Goal: Information Seeking & Learning: Find specific fact

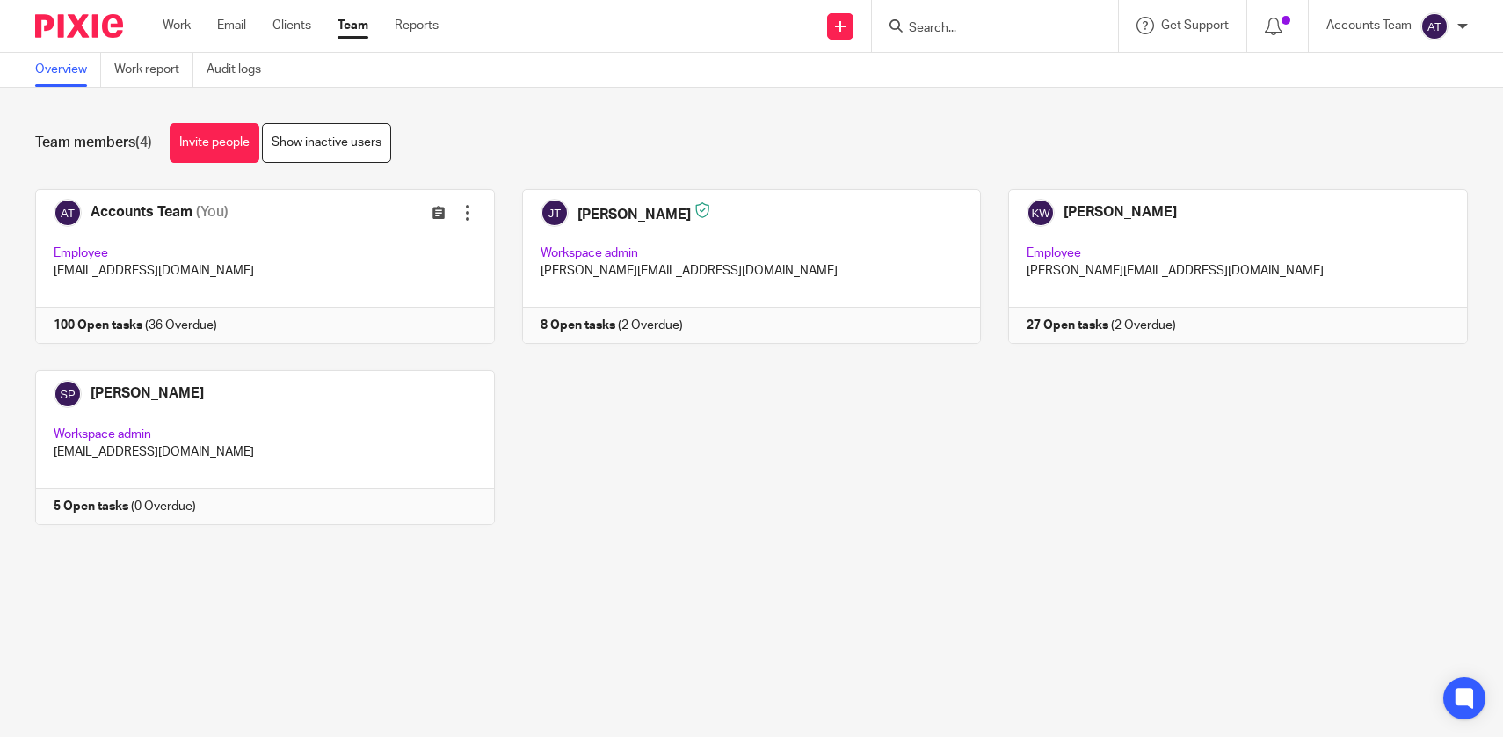
click at [367, 27] on link "Team" at bounding box center [353, 26] width 31 height 18
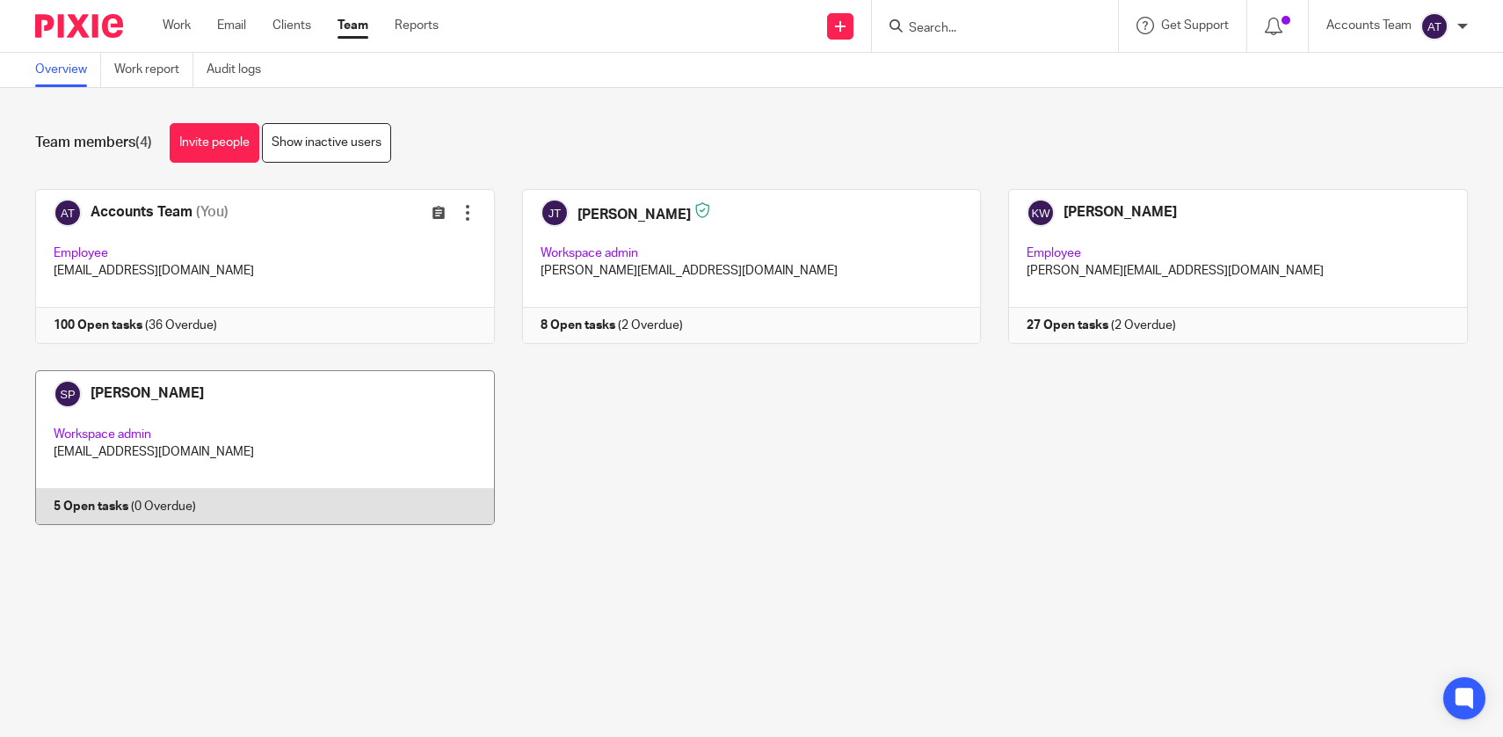
click at [355, 406] on link at bounding box center [251, 447] width 487 height 155
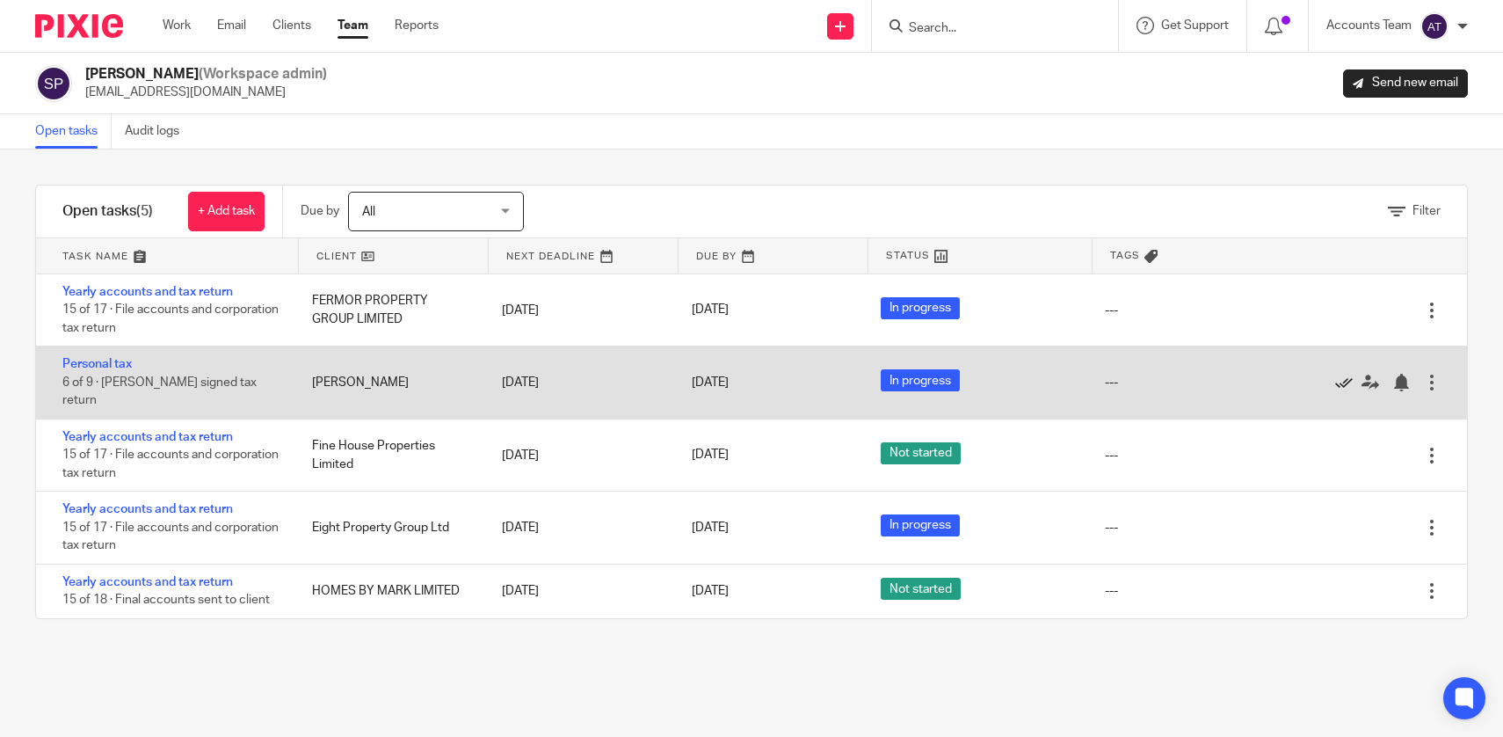
click at [1344, 379] on icon at bounding box center [1344, 383] width 18 height 18
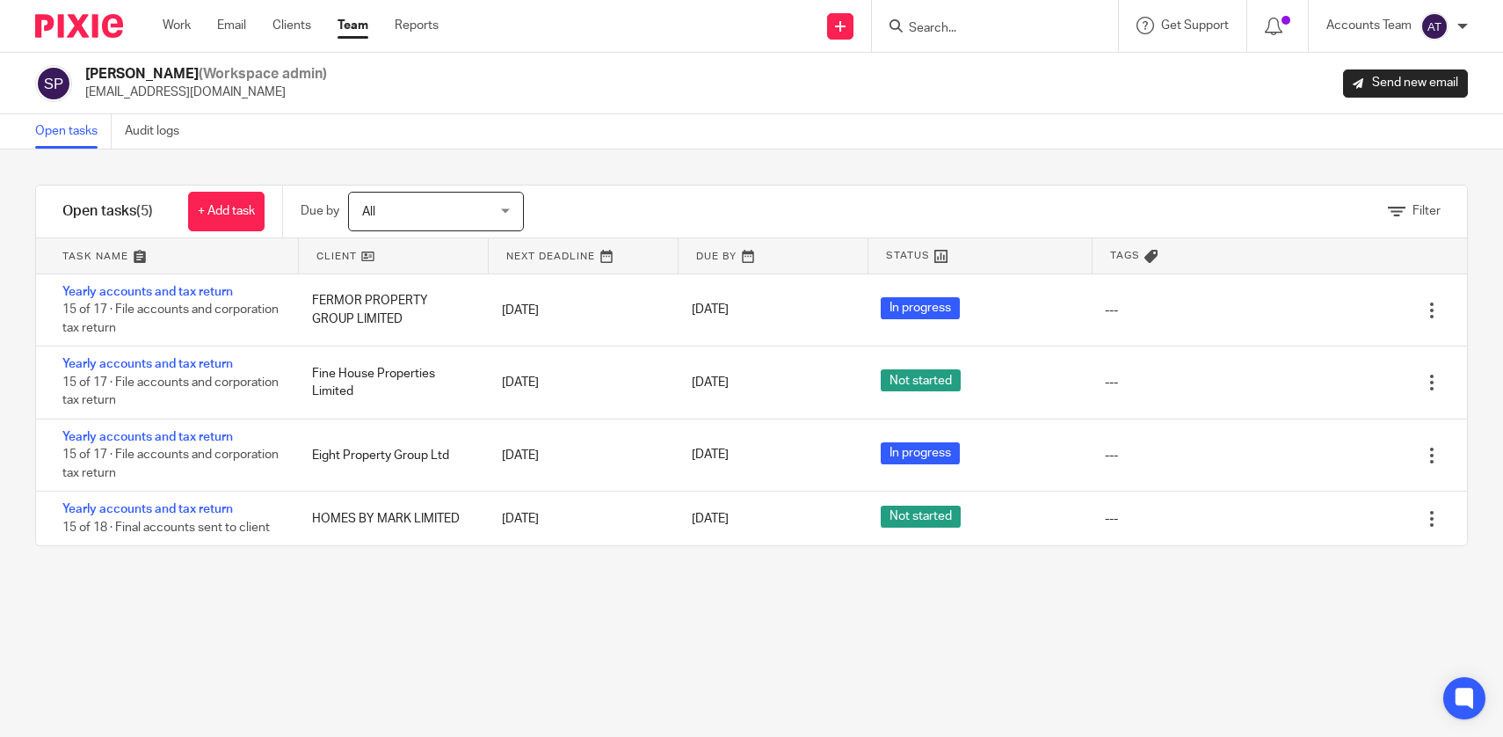
click at [360, 20] on link "Team" at bounding box center [353, 26] width 31 height 18
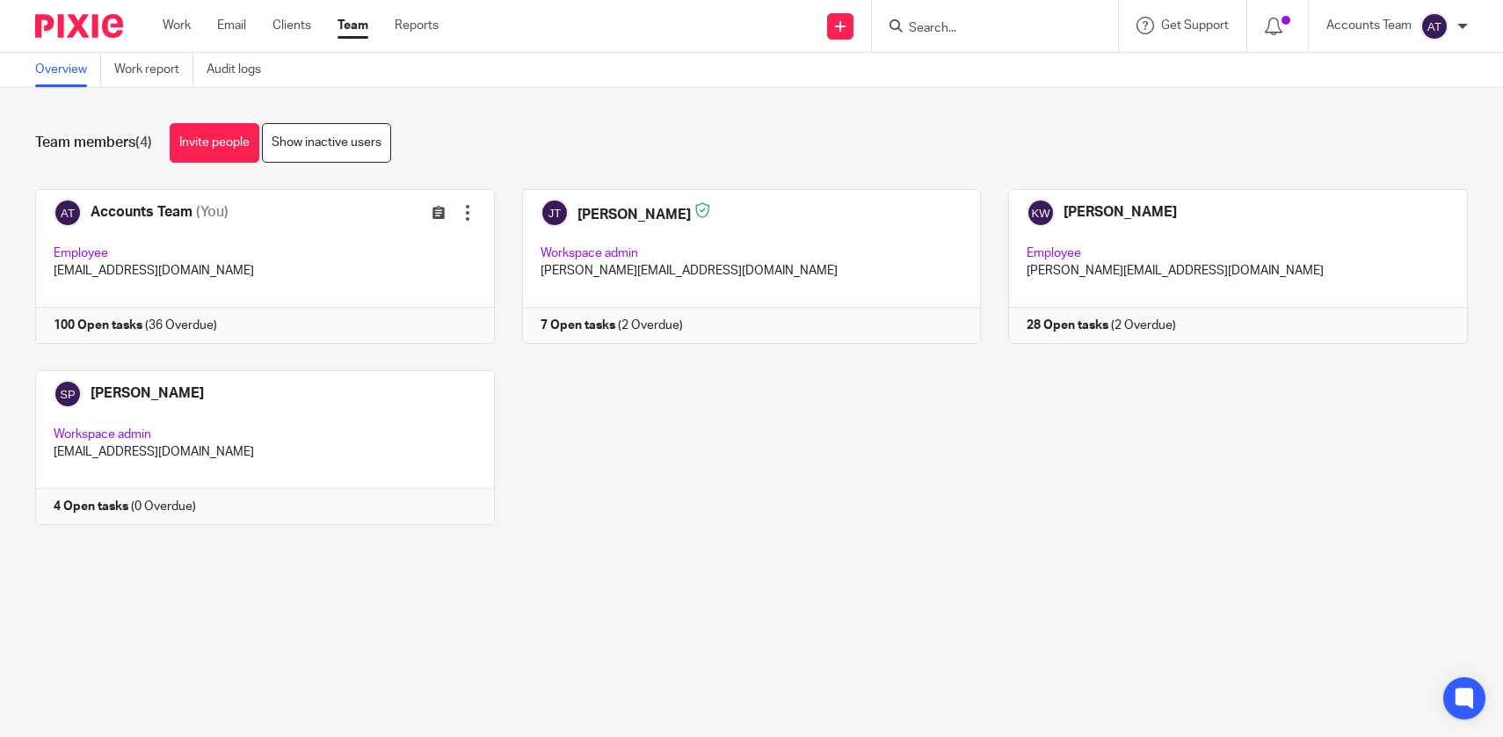
click at [970, 17] on form at bounding box center [1000, 26] width 187 height 22
click at [970, 31] on input "Search" at bounding box center [986, 29] width 158 height 16
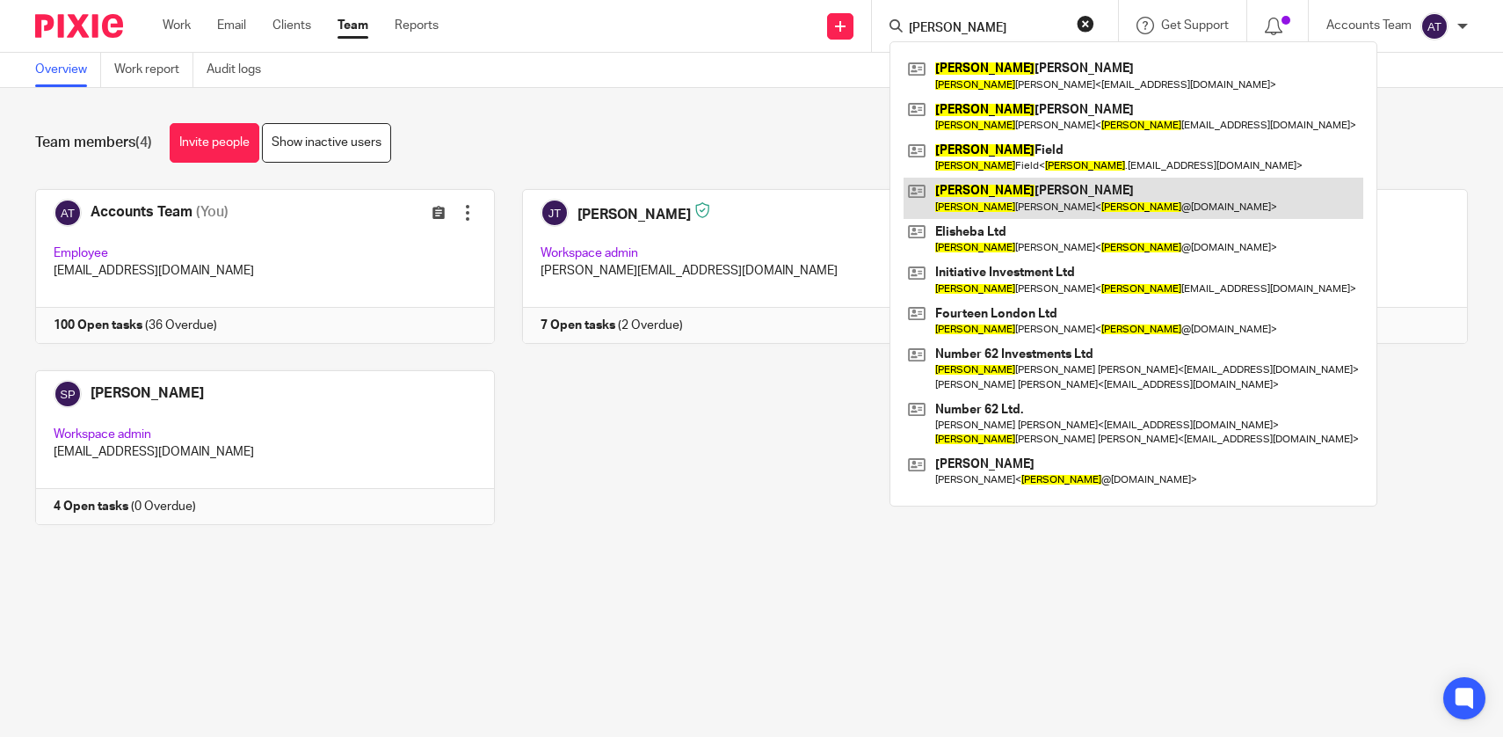
type input "kevin"
click at [981, 193] on link at bounding box center [1134, 198] width 460 height 40
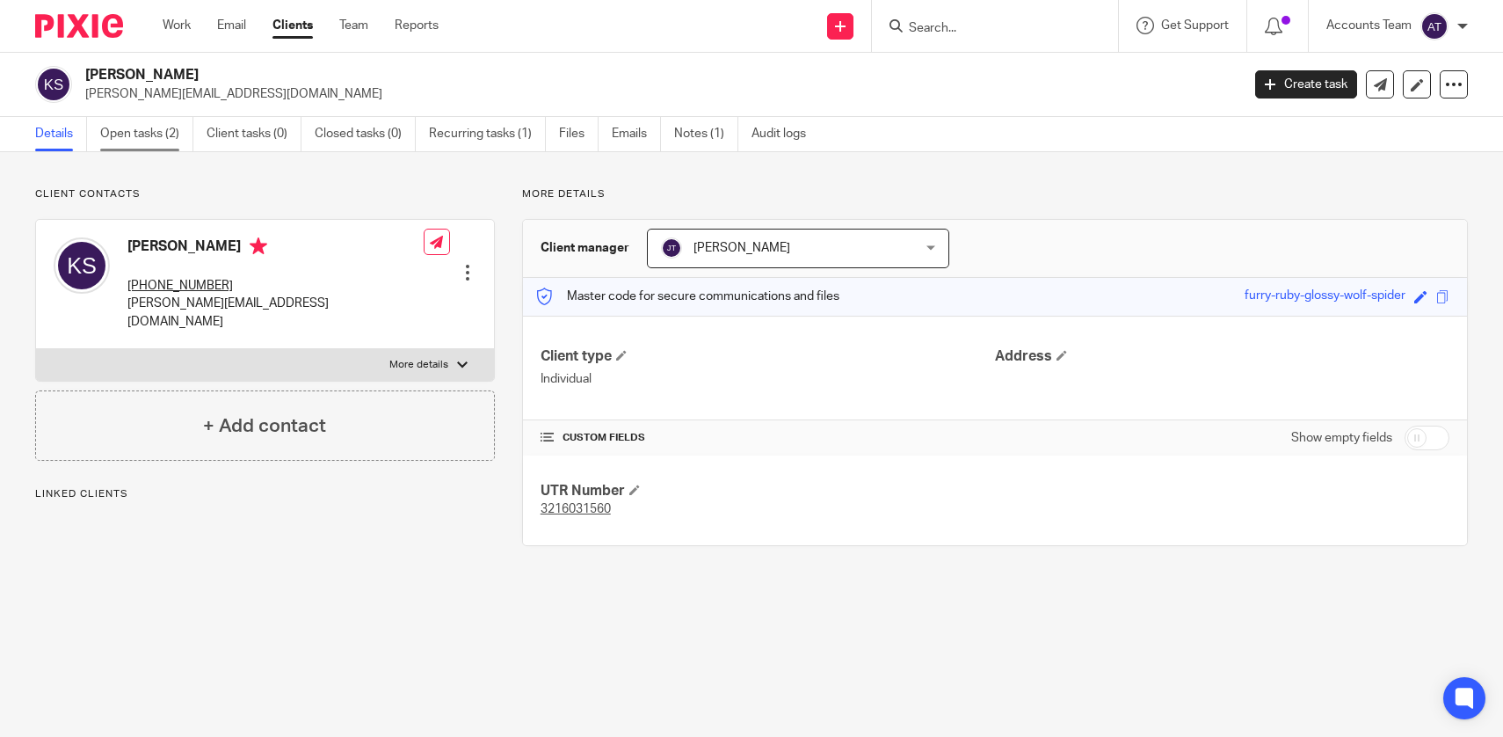
click at [155, 134] on link "Open tasks (2)" at bounding box center [146, 134] width 93 height 34
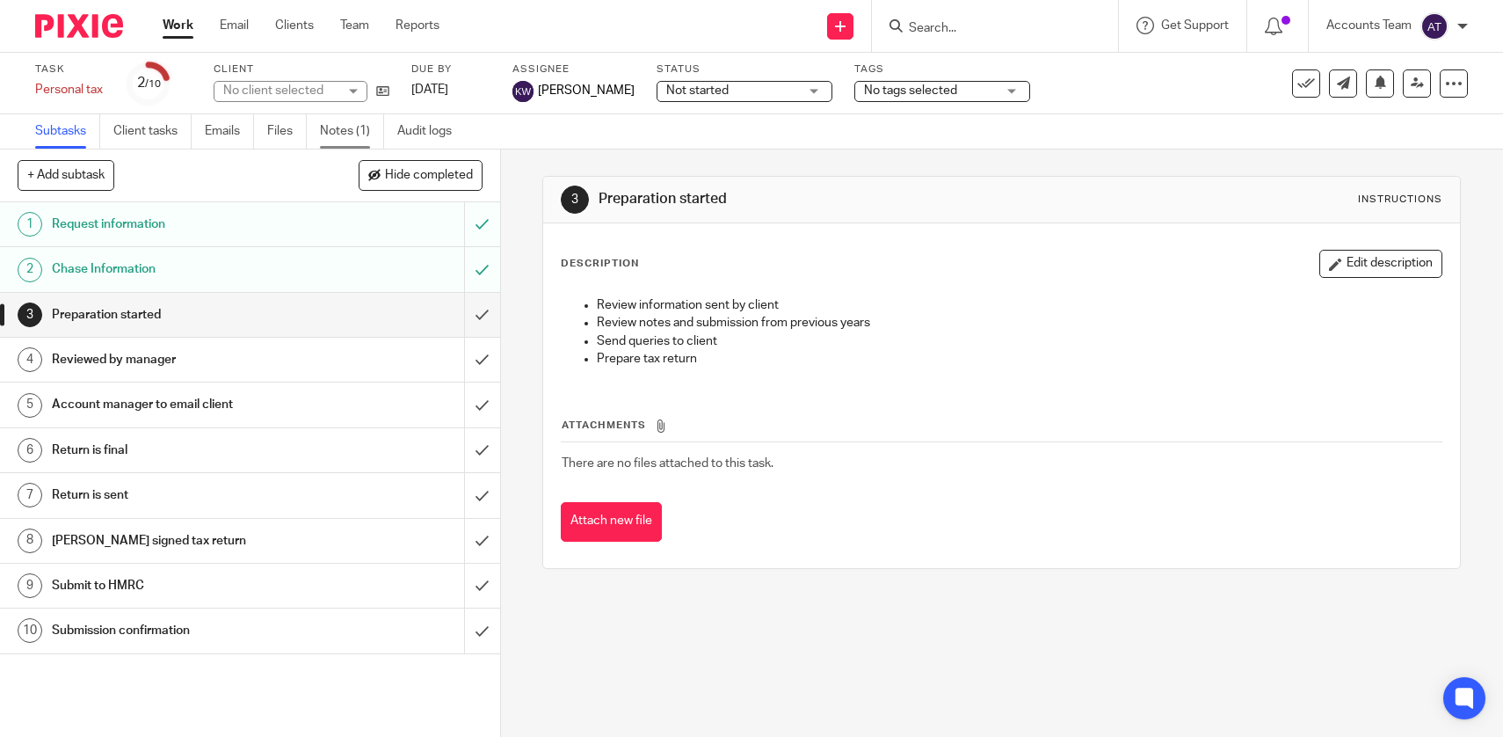
click at [355, 130] on link "Notes (1)" at bounding box center [352, 131] width 64 height 34
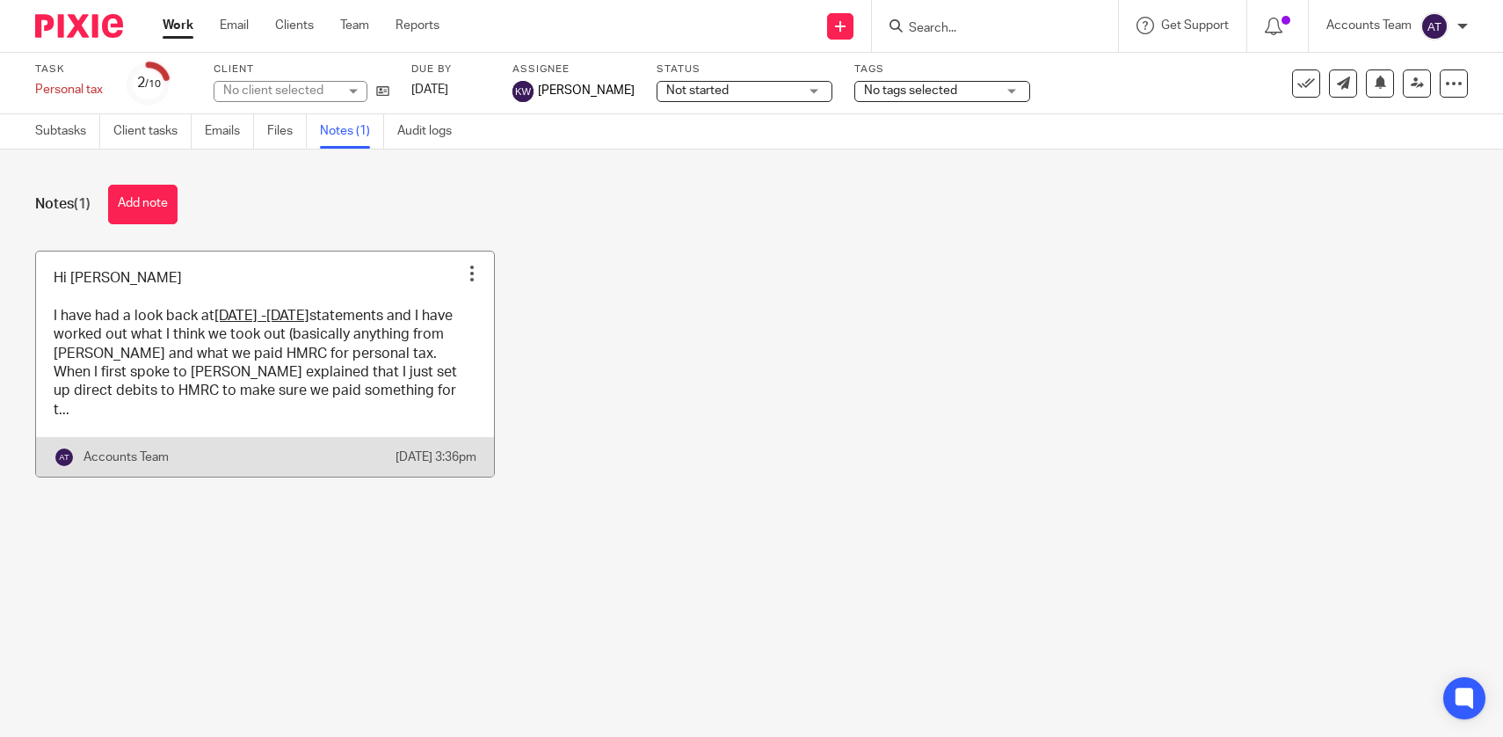
click at [310, 303] on link at bounding box center [265, 364] width 458 height 226
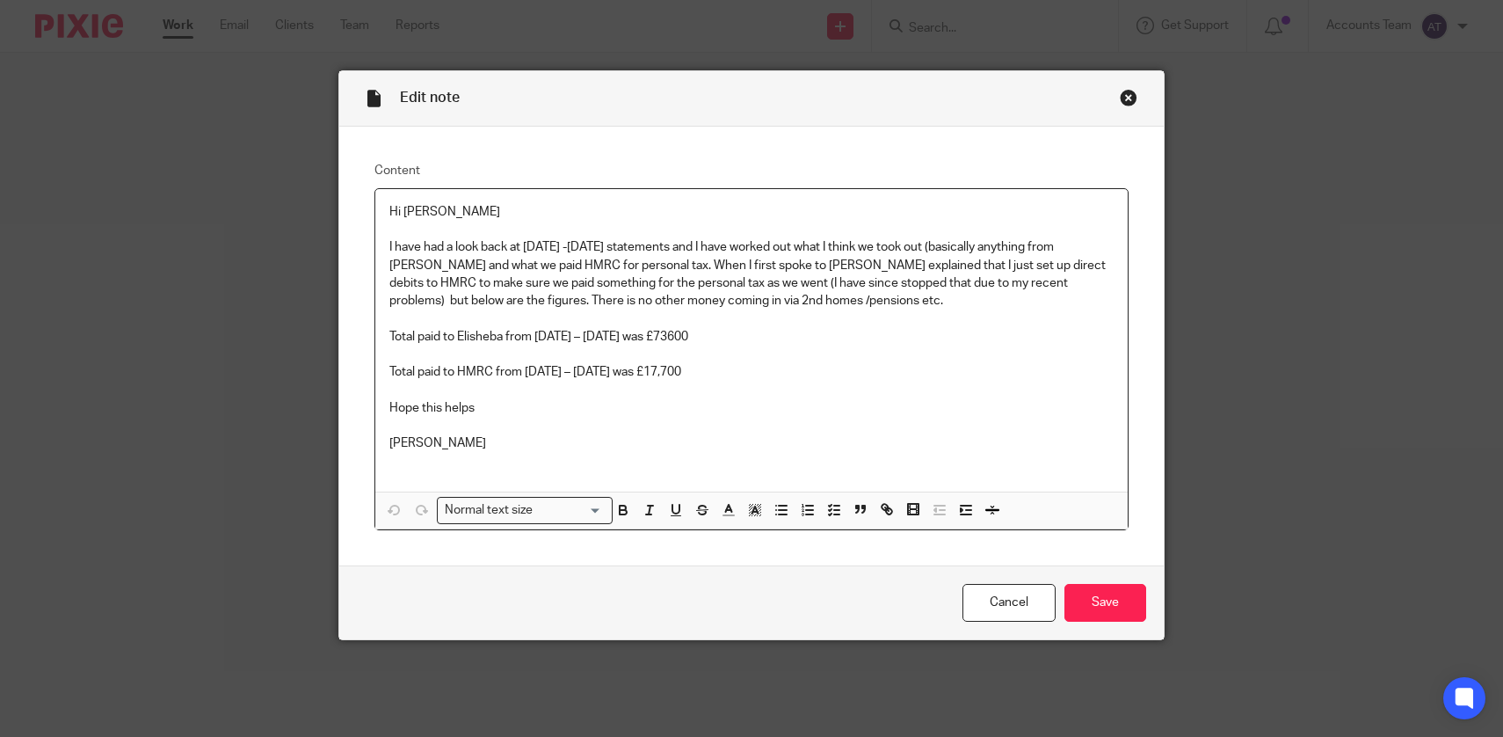
drag, startPoint x: 761, startPoint y: 379, endPoint x: 328, endPoint y: 334, distance: 435.7
click at [328, 334] on div "Edit note Content Hi Sacha I have had a look back at 2023 -2024 statements and …" at bounding box center [751, 368] width 1503 height 737
copy div "Total paid to Elisheba from April 2023 – March 2024 was £73600 Total paid to HM…"
click at [863, 345] on p "Total paid to Elisheba from April 2023 – March 2024 was £73600" at bounding box center [751, 337] width 725 height 18
click at [1135, 93] on div "Close this dialog window" at bounding box center [1129, 98] width 18 height 18
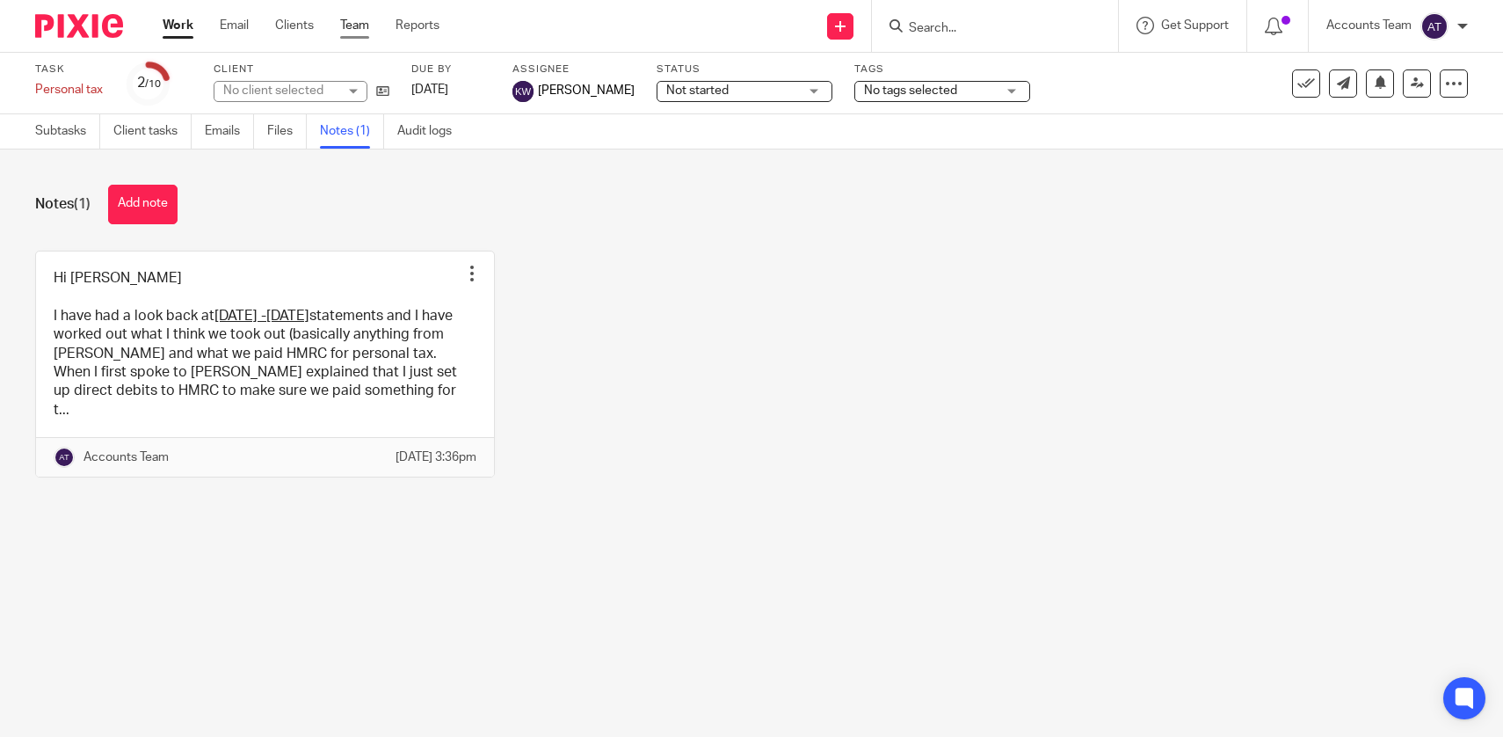
click at [365, 25] on link "Team" at bounding box center [354, 26] width 29 height 18
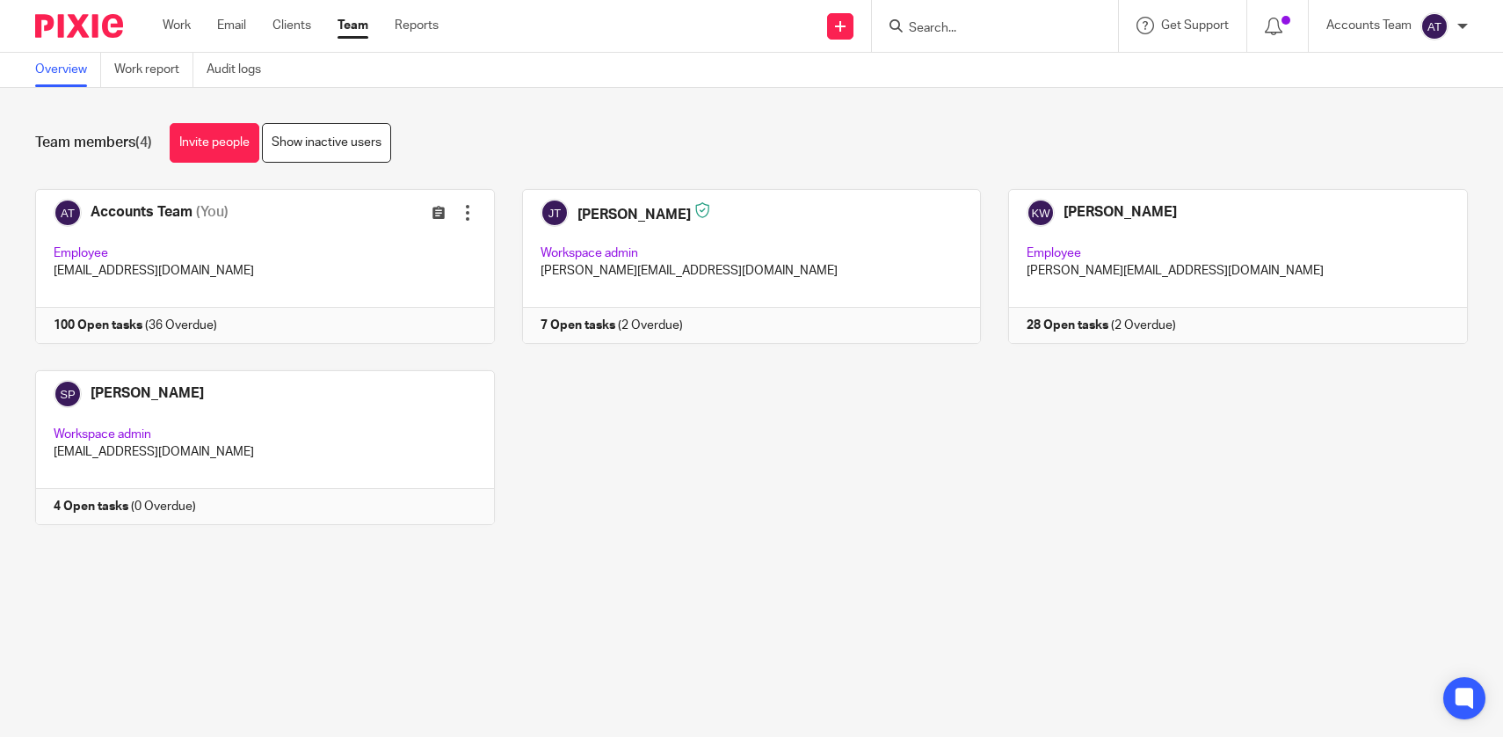
click at [831, 468] on div "Accounts Team (You) Edit user Transfer Employee [EMAIL_ADDRESS][DOMAIN_NAME] 10…" at bounding box center [738, 370] width 1460 height 362
click at [359, 19] on link "Team" at bounding box center [353, 26] width 31 height 18
click at [790, 482] on div "Accounts Team (You) Edit user Transfer Employee [EMAIL_ADDRESS][DOMAIN_NAME] 10…" at bounding box center [738, 370] width 1460 height 362
click at [624, 523] on div "Accounts Team (You) Edit user Transfer Employee [EMAIL_ADDRESS][DOMAIN_NAME] 10…" at bounding box center [738, 370] width 1460 height 362
click at [680, 426] on div "Accounts Team (You) Edit user Transfer Employee [EMAIL_ADDRESS][DOMAIN_NAME] 10…" at bounding box center [738, 370] width 1460 height 362
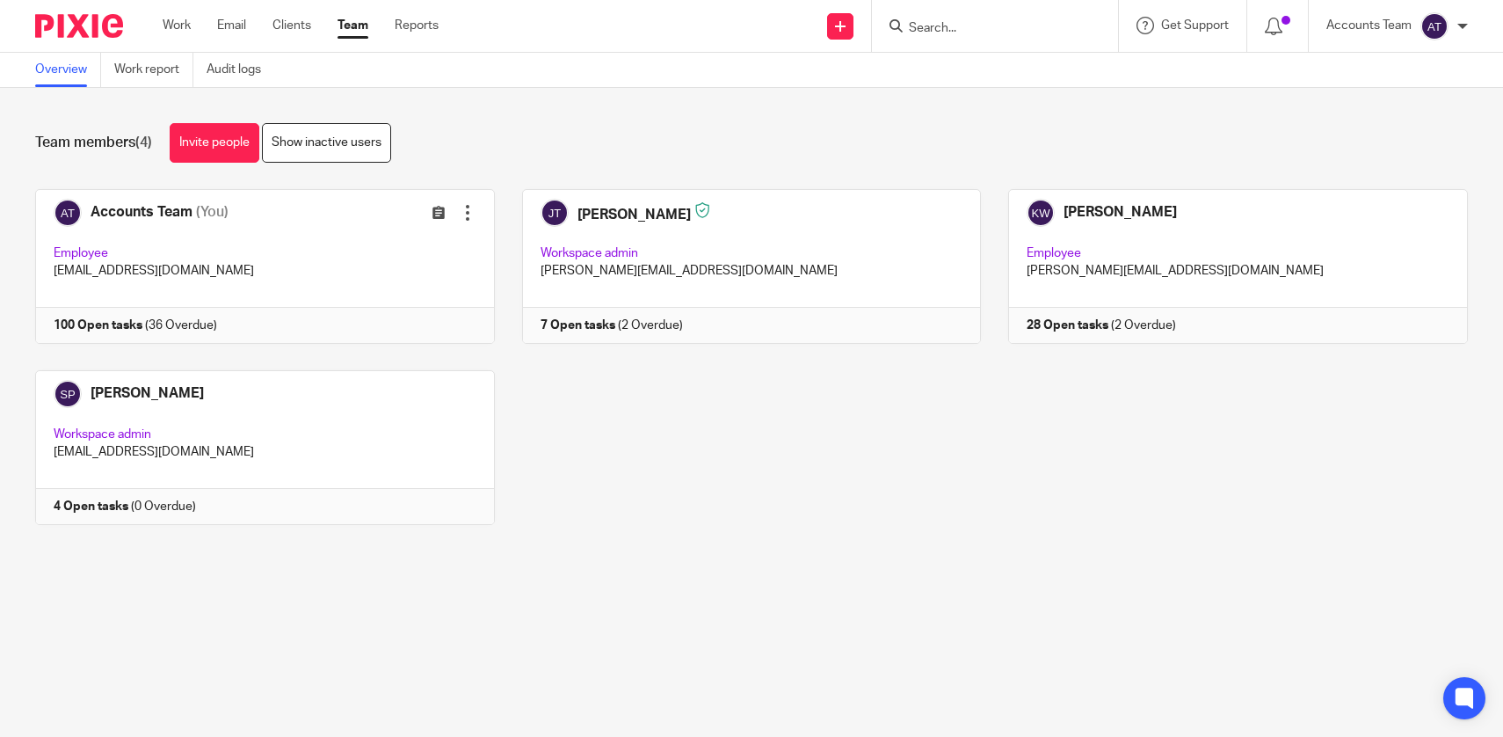
click at [367, 31] on link "Team" at bounding box center [353, 26] width 31 height 18
click at [667, 472] on div "Accounts Team (You) Edit user Transfer Employee [EMAIL_ADDRESS][DOMAIN_NAME] 10…" at bounding box center [738, 370] width 1460 height 362
click at [760, 578] on div "Team members (4) Invite people Show inactive users Invite team members Add invi…" at bounding box center [751, 337] width 1503 height 498
